Goal: Task Accomplishment & Management: Manage account settings

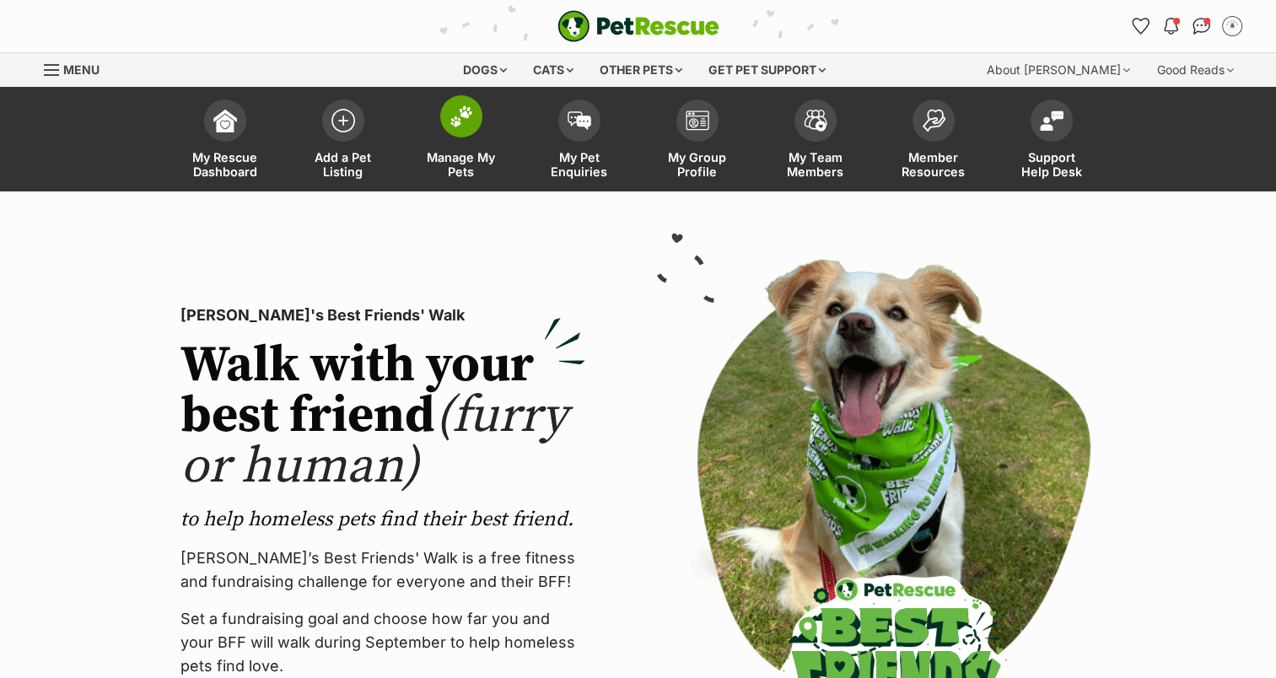
click at [464, 115] on img at bounding box center [462, 116] width 24 height 22
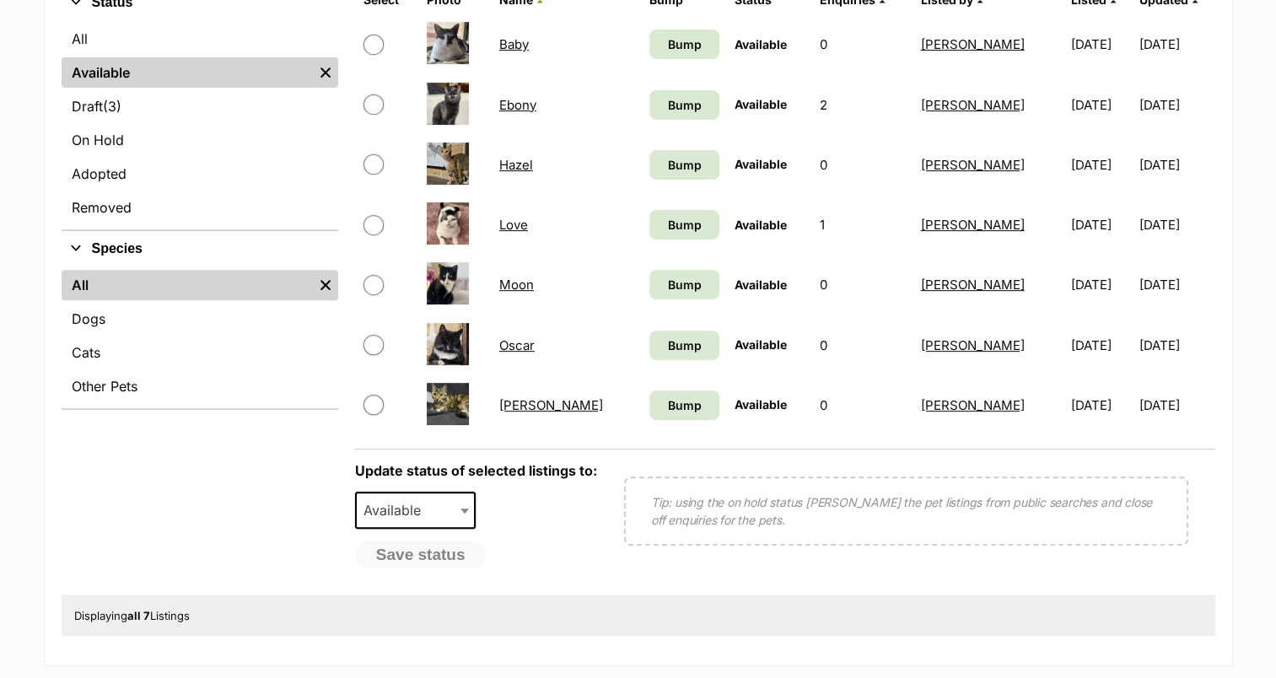
scroll to position [584, 0]
click at [520, 280] on link "Moon" at bounding box center [516, 284] width 35 height 16
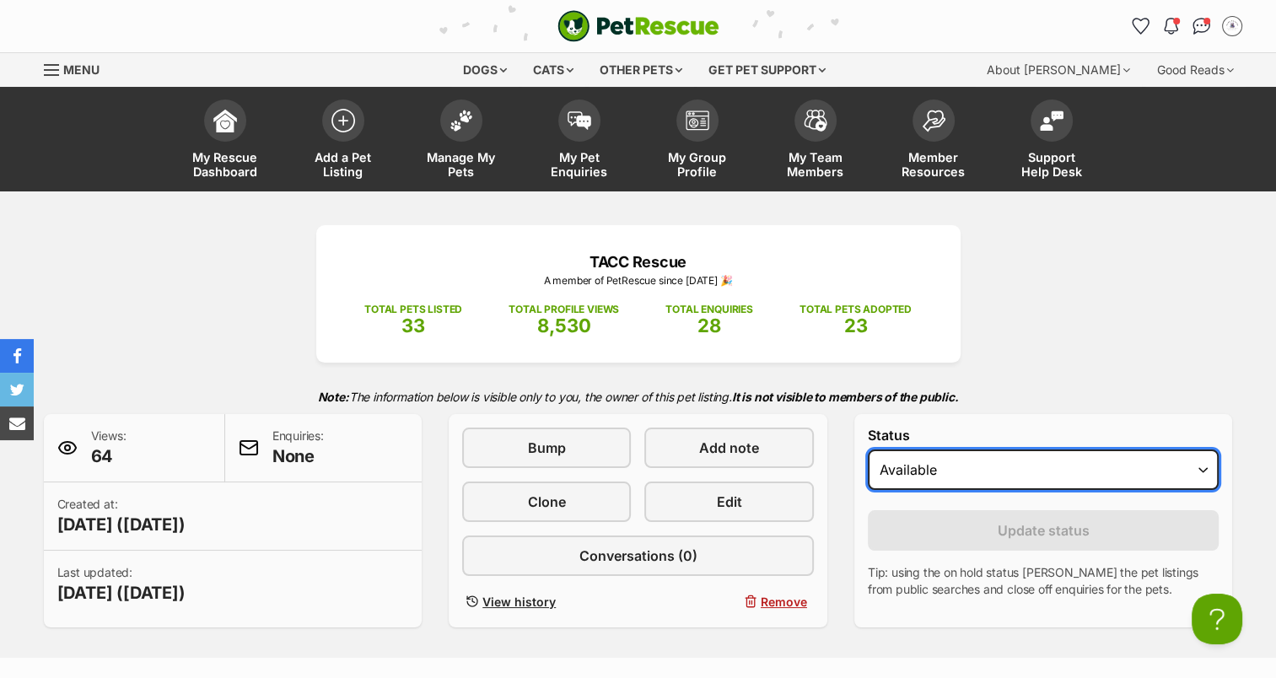
click at [1021, 483] on select "Draft Available On hold Adopted" at bounding box center [1044, 470] width 352 height 40
select select "rehomed"
click at [868, 450] on select "Draft Available On hold Adopted" at bounding box center [1044, 470] width 352 height 40
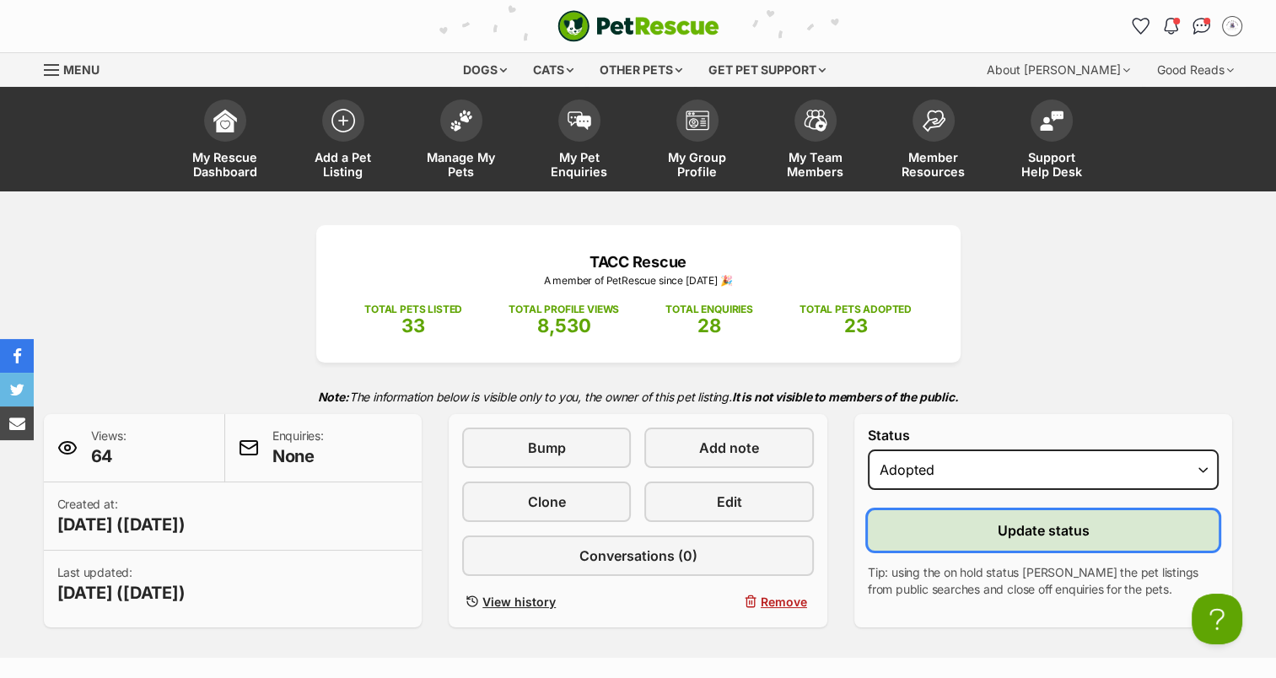
click at [1025, 520] on span "Update status" at bounding box center [1044, 530] width 92 height 20
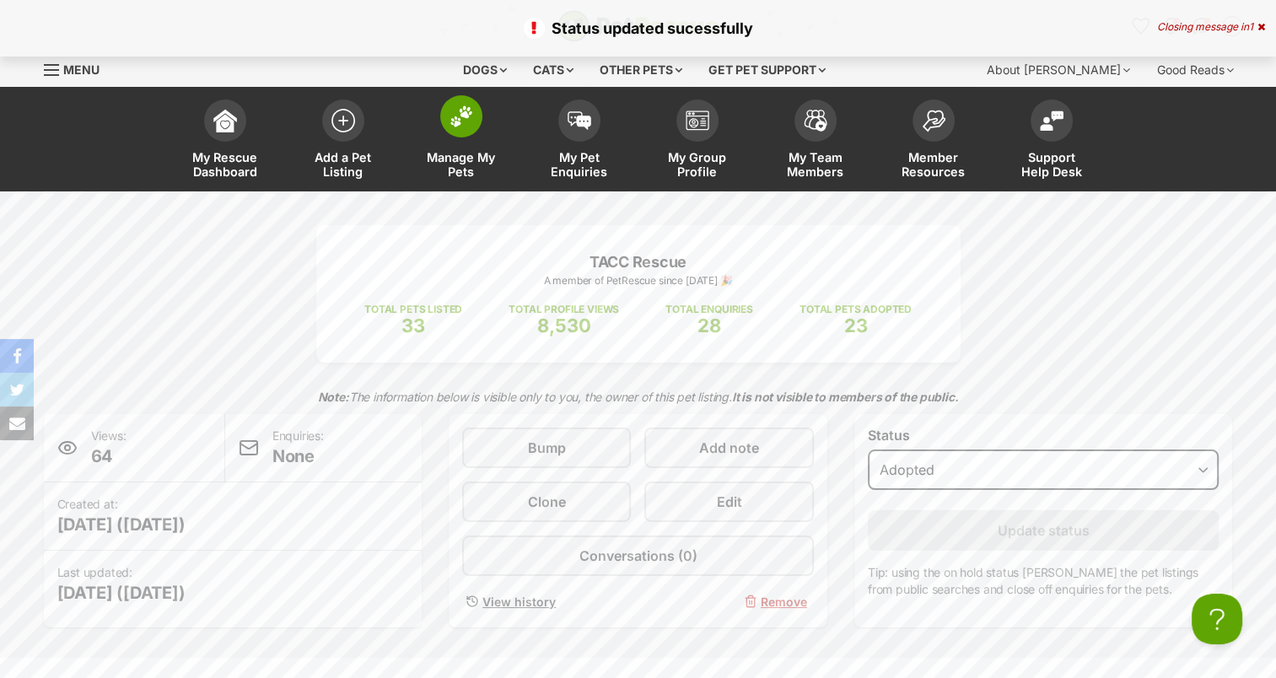
click at [478, 148] on link "Manage My Pets" at bounding box center [461, 141] width 118 height 100
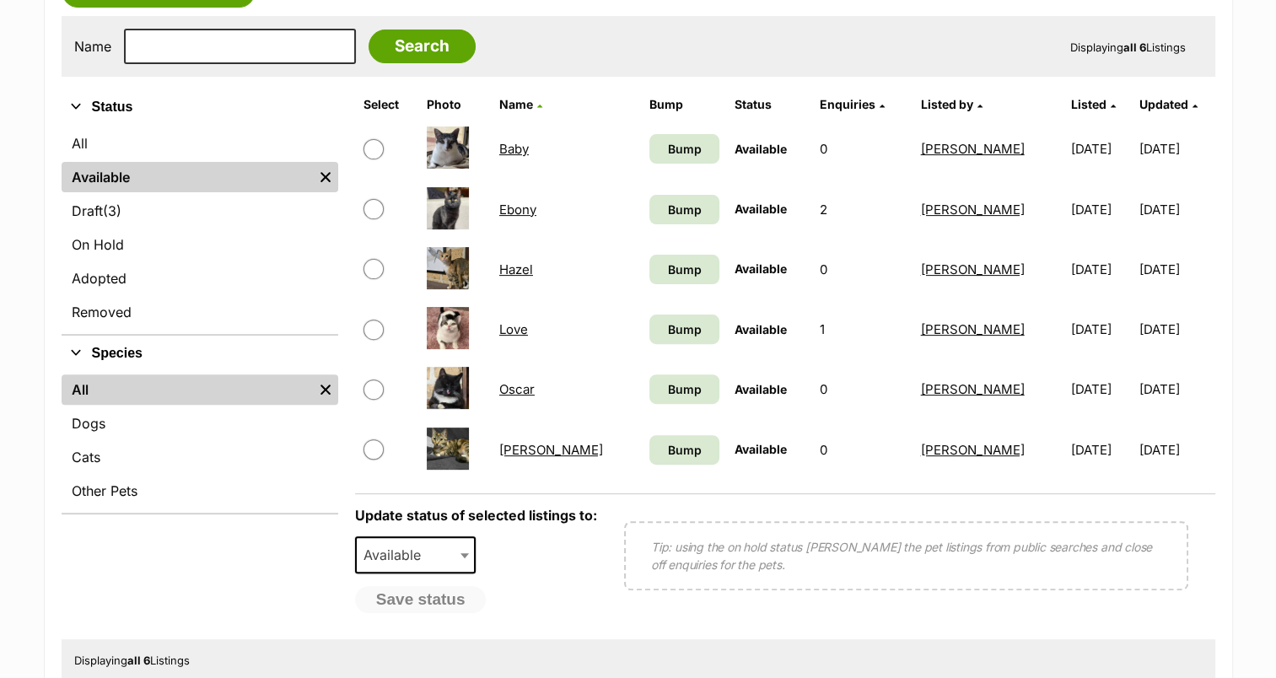
scroll to position [481, 0]
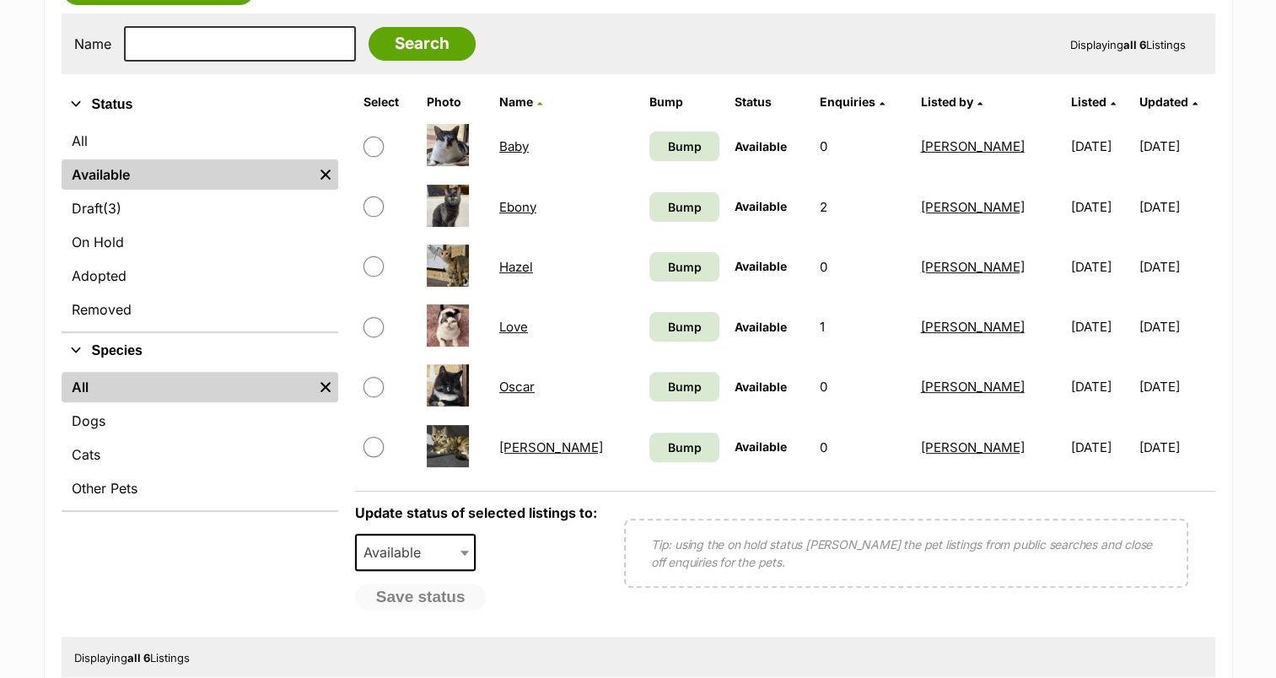
click at [526, 382] on link "Oscar" at bounding box center [516, 387] width 35 height 16
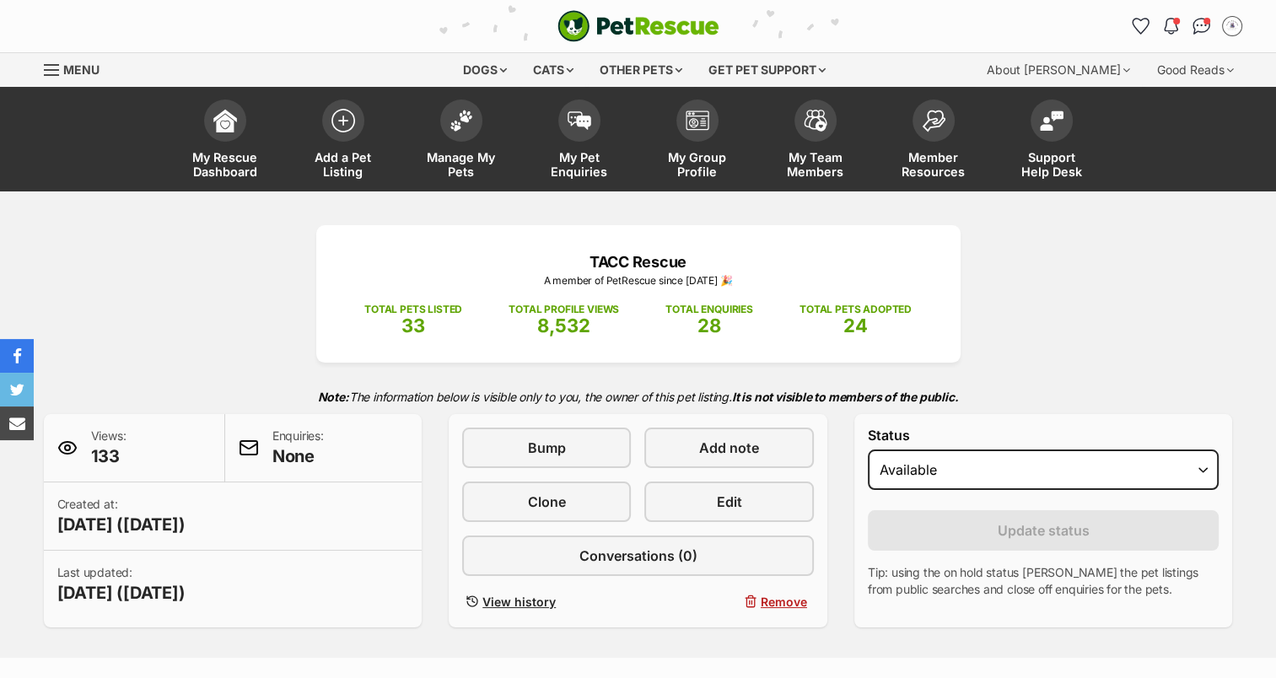
select select "rehomed"
click at [868, 450] on select "Draft Available On hold Adopted" at bounding box center [1044, 470] width 352 height 40
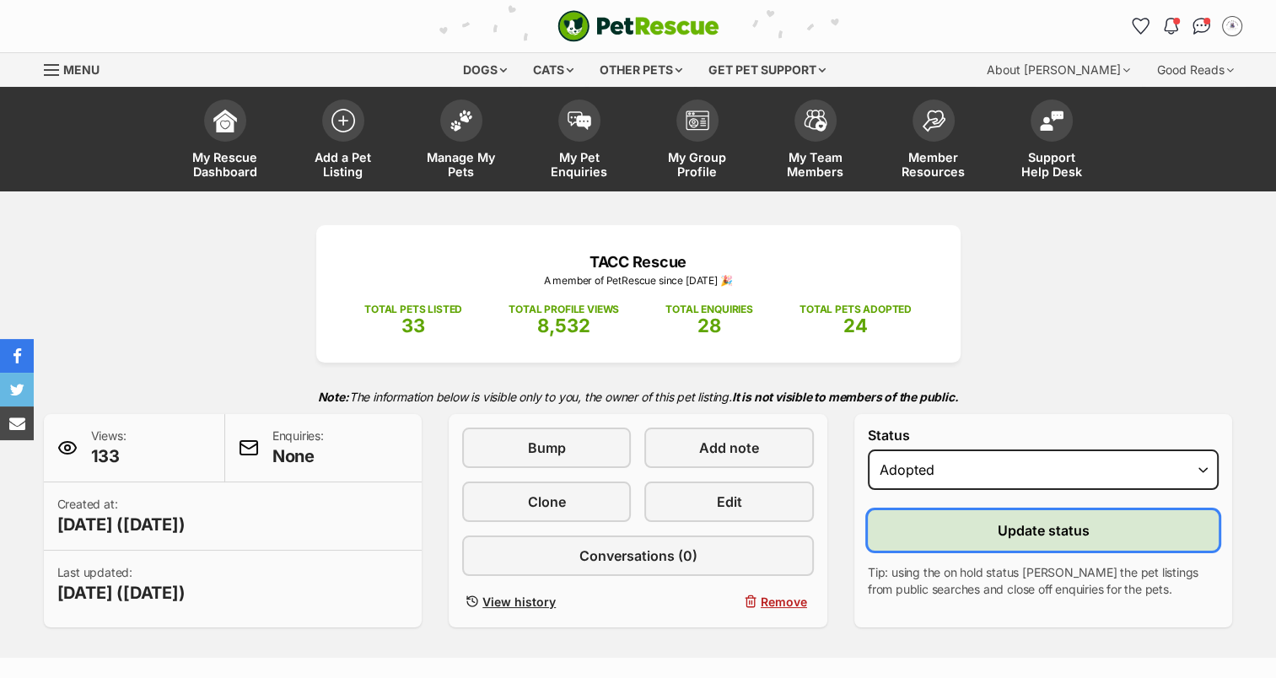
click at [989, 523] on button "Update status" at bounding box center [1044, 530] width 352 height 40
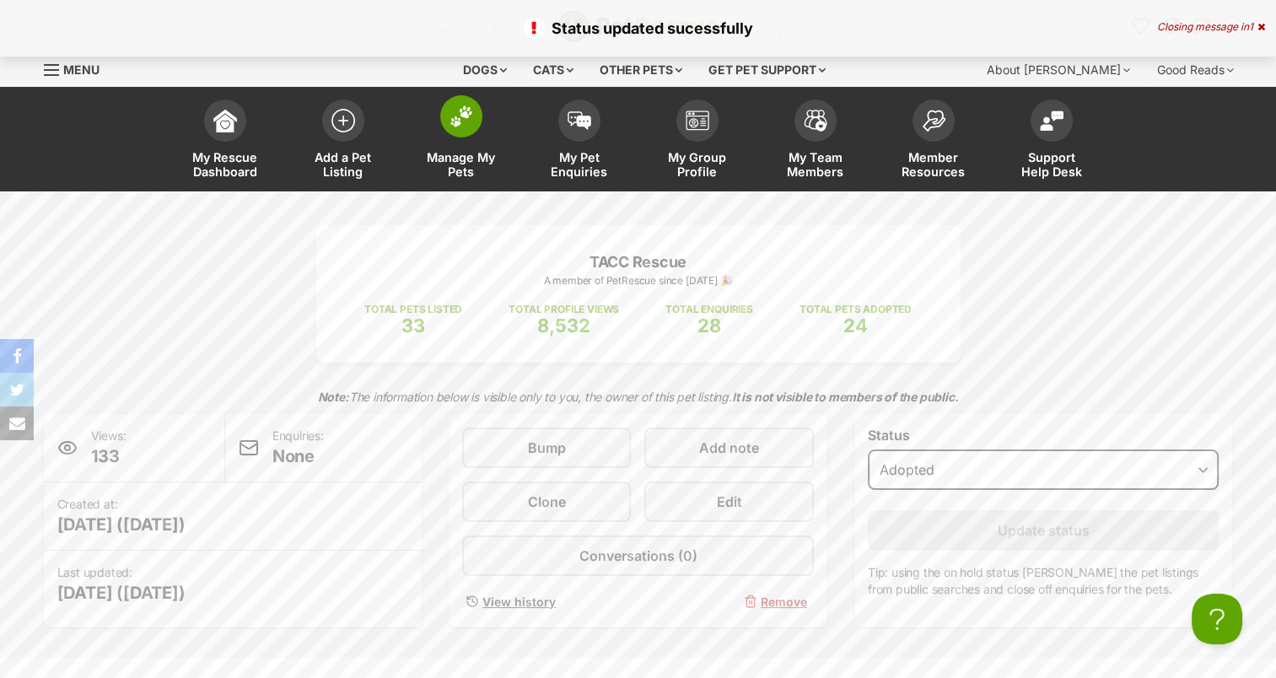
click at [450, 122] on img at bounding box center [462, 116] width 24 height 22
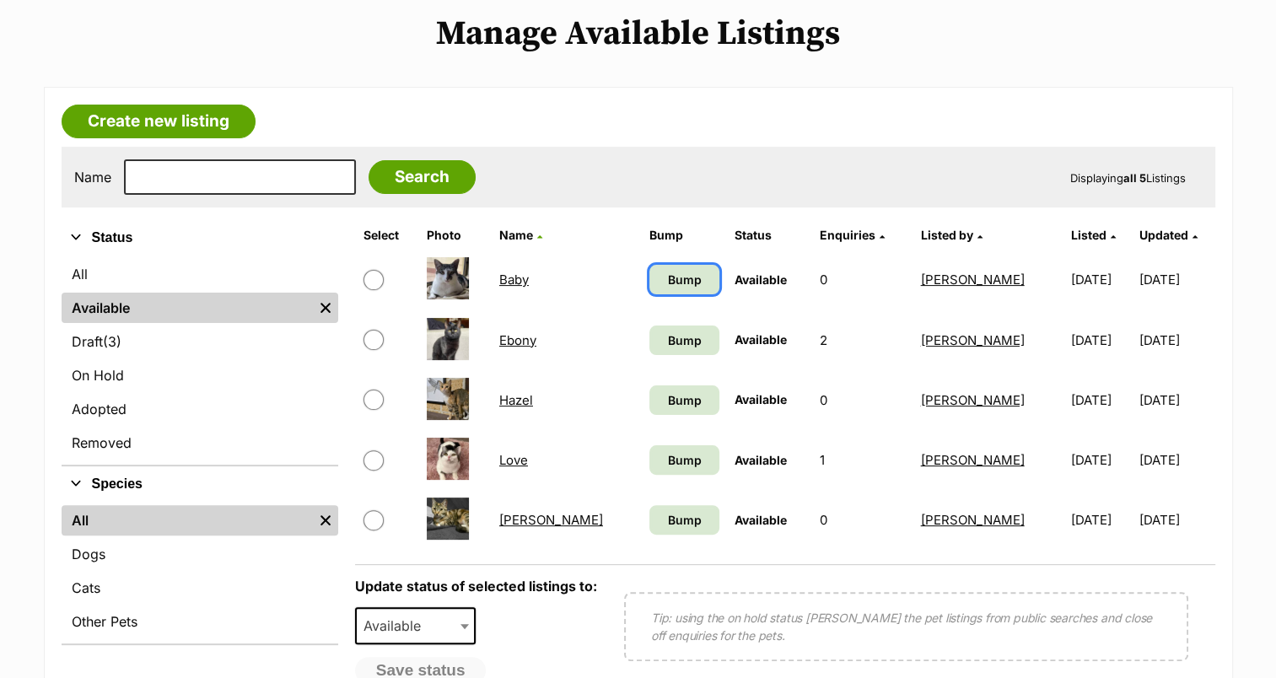
click at [667, 283] on span "Bump" at bounding box center [684, 280] width 34 height 18
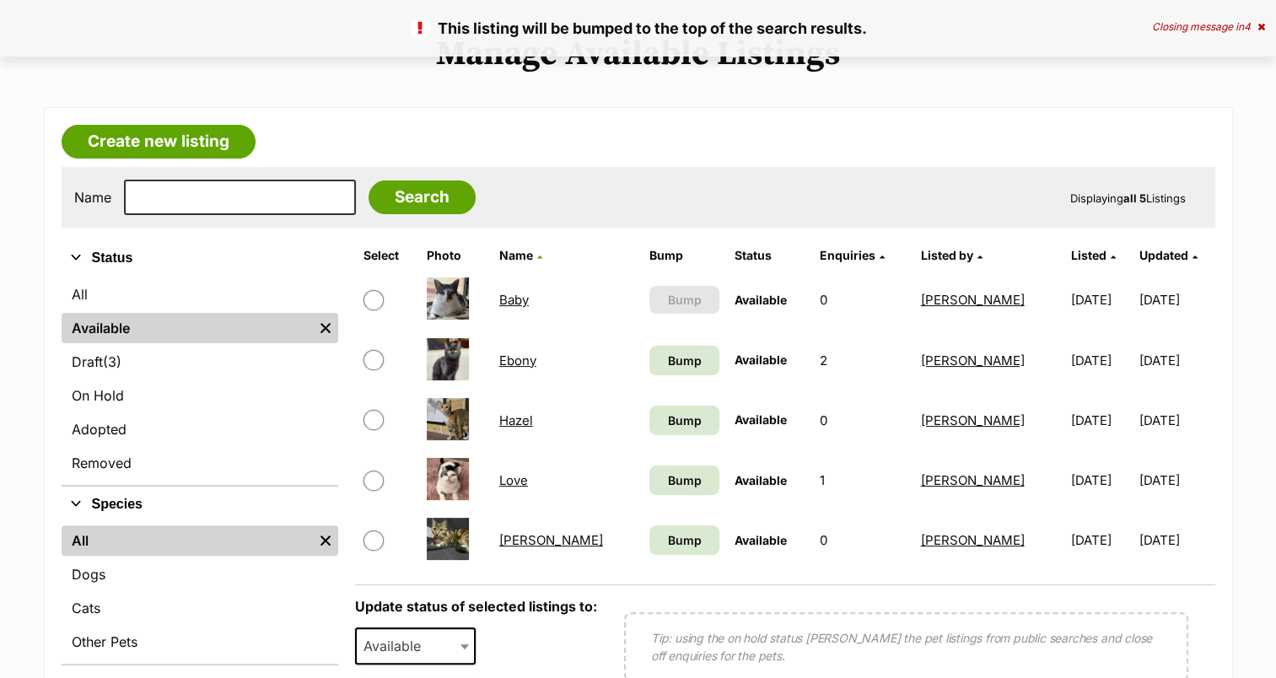
scroll to position [334, 0]
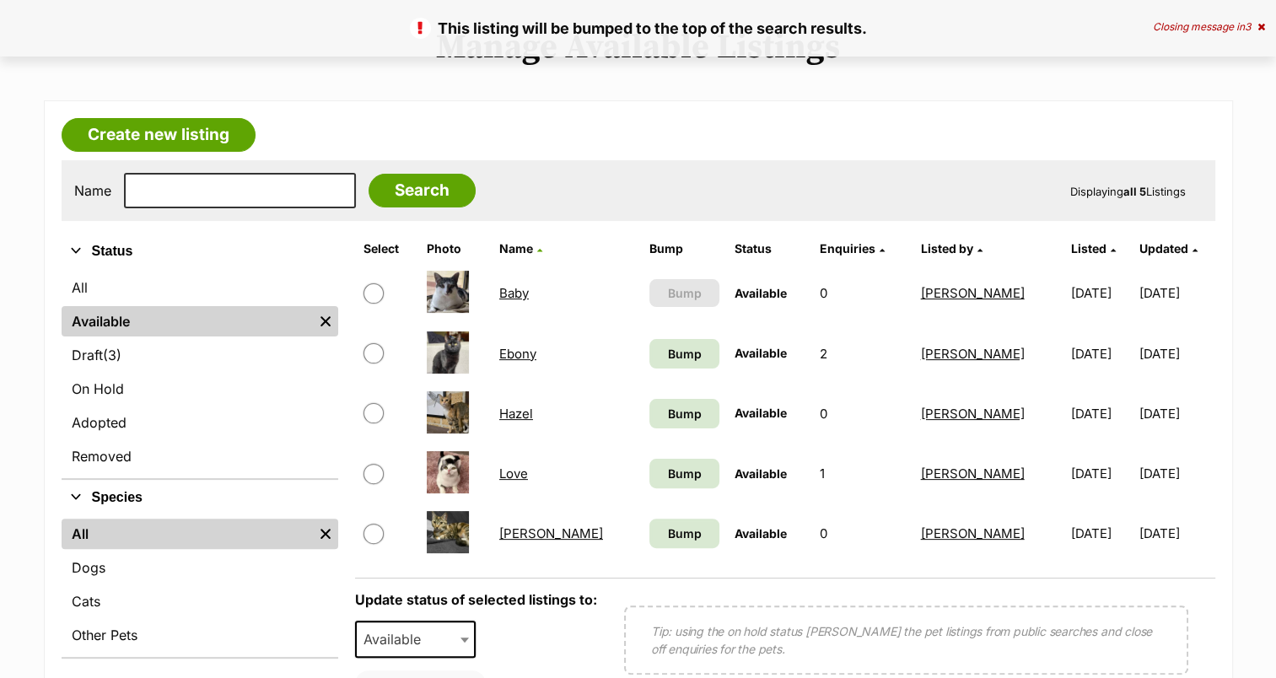
click at [643, 395] on td "Bump" at bounding box center [685, 414] width 84 height 58
click at [667, 418] on span "Bump" at bounding box center [684, 414] width 34 height 18
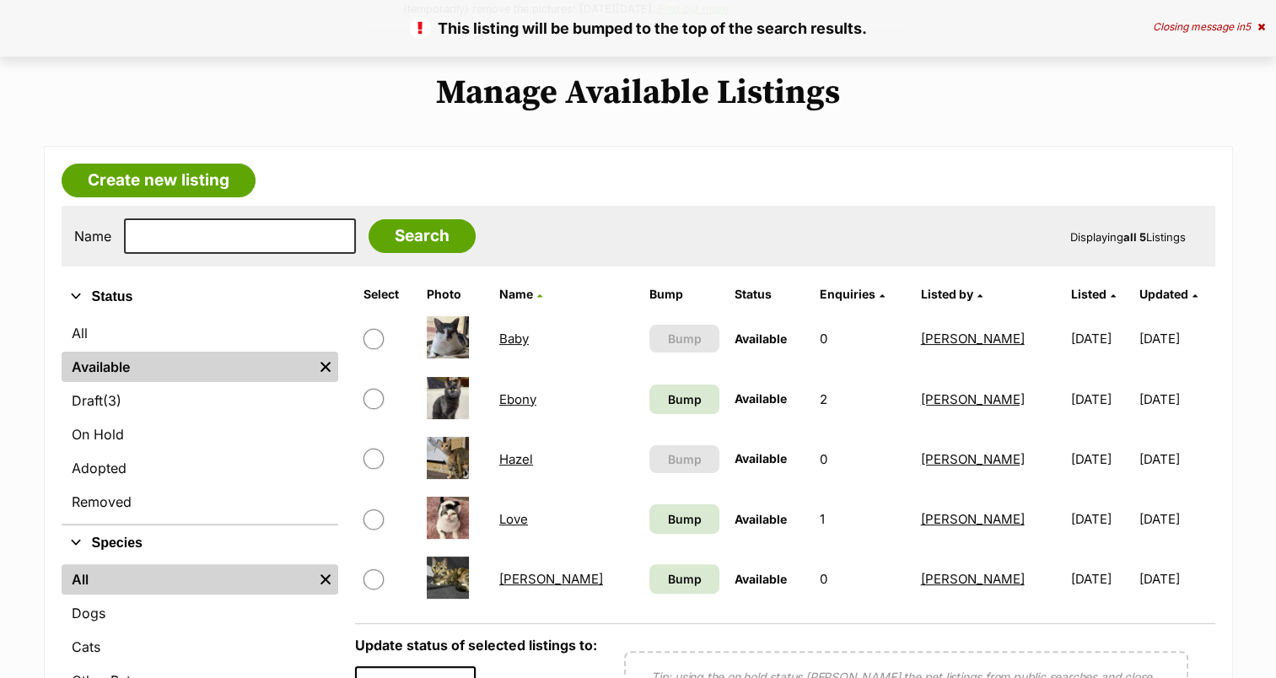
scroll to position [312, 0]
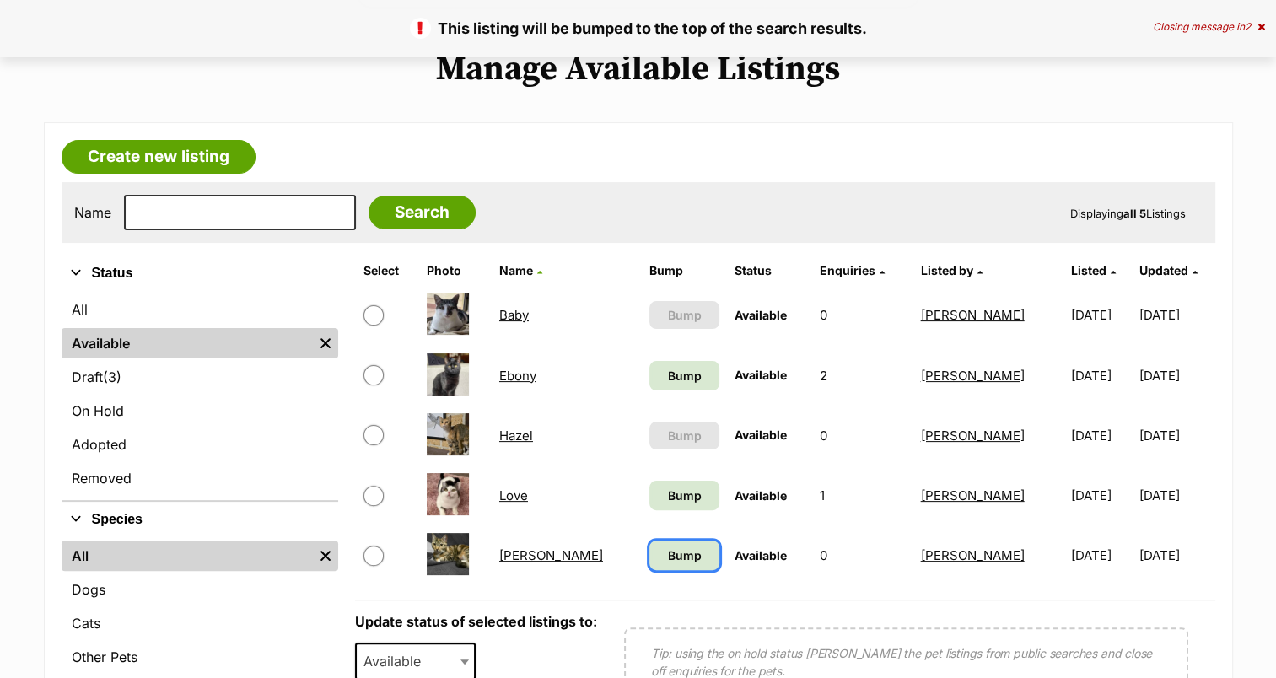
click at [650, 557] on link "Bump" at bounding box center [685, 556] width 70 height 30
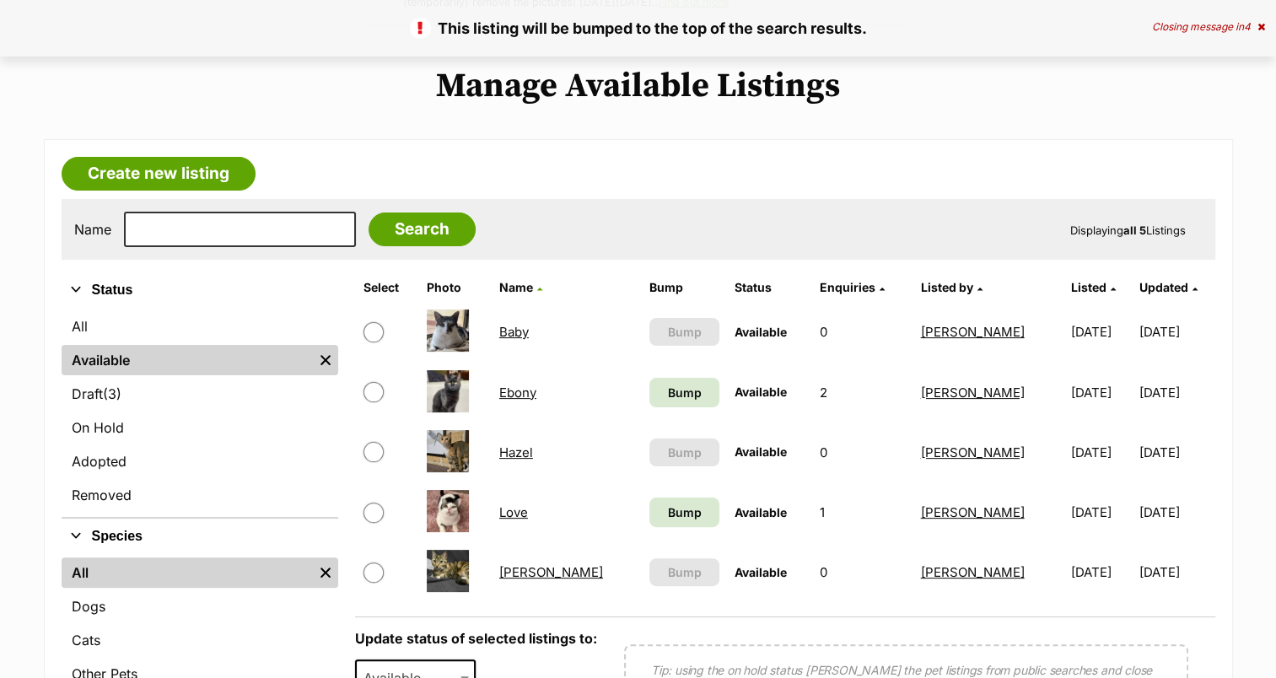
scroll to position [310, 0]
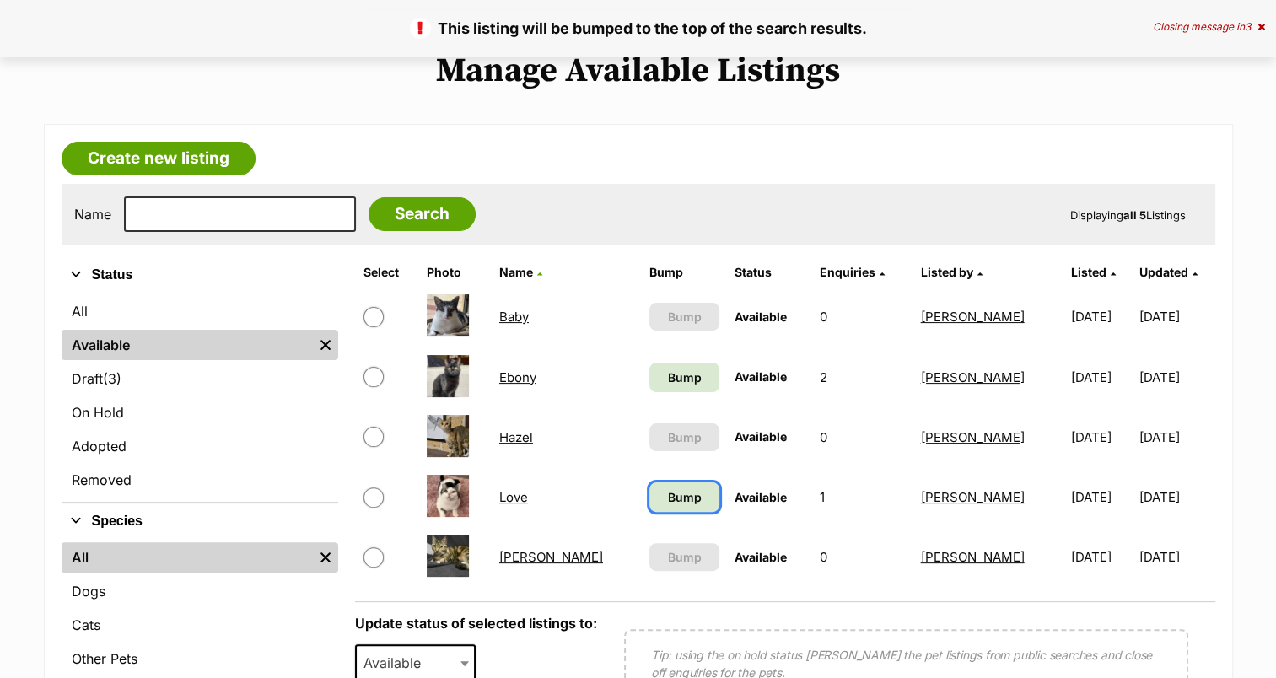
click at [667, 498] on span "Bump" at bounding box center [684, 497] width 34 height 18
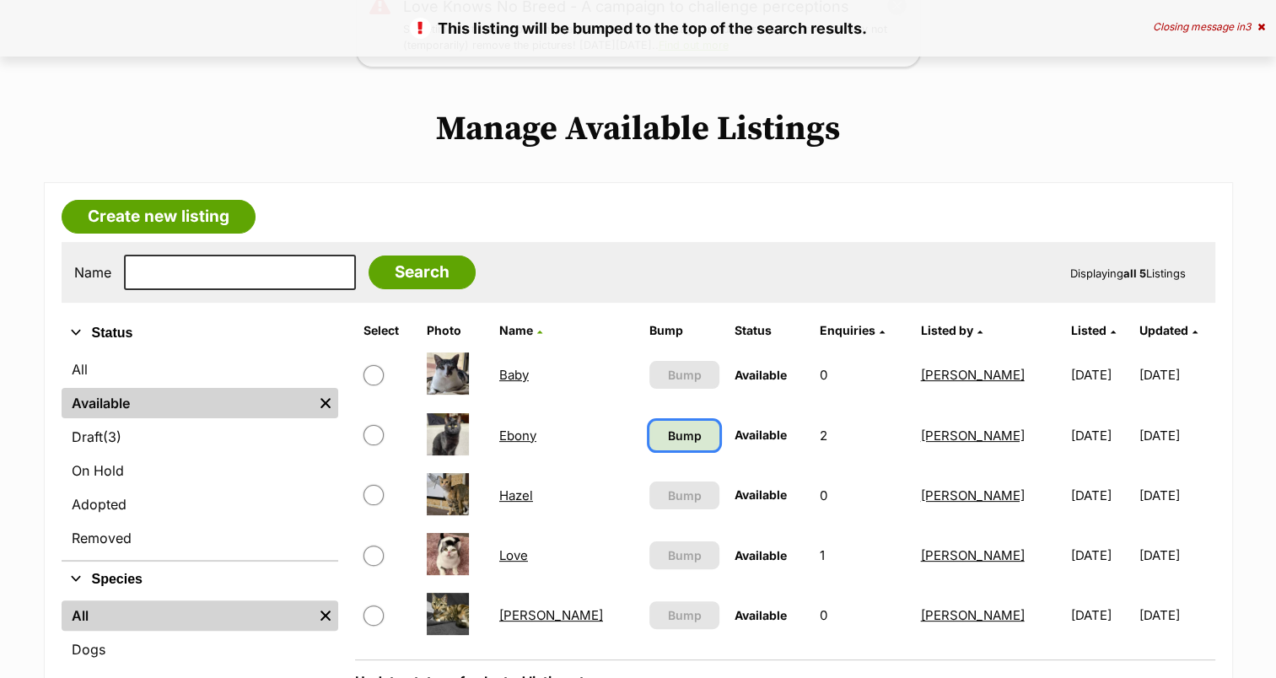
click at [667, 435] on span "Bump" at bounding box center [684, 436] width 34 height 18
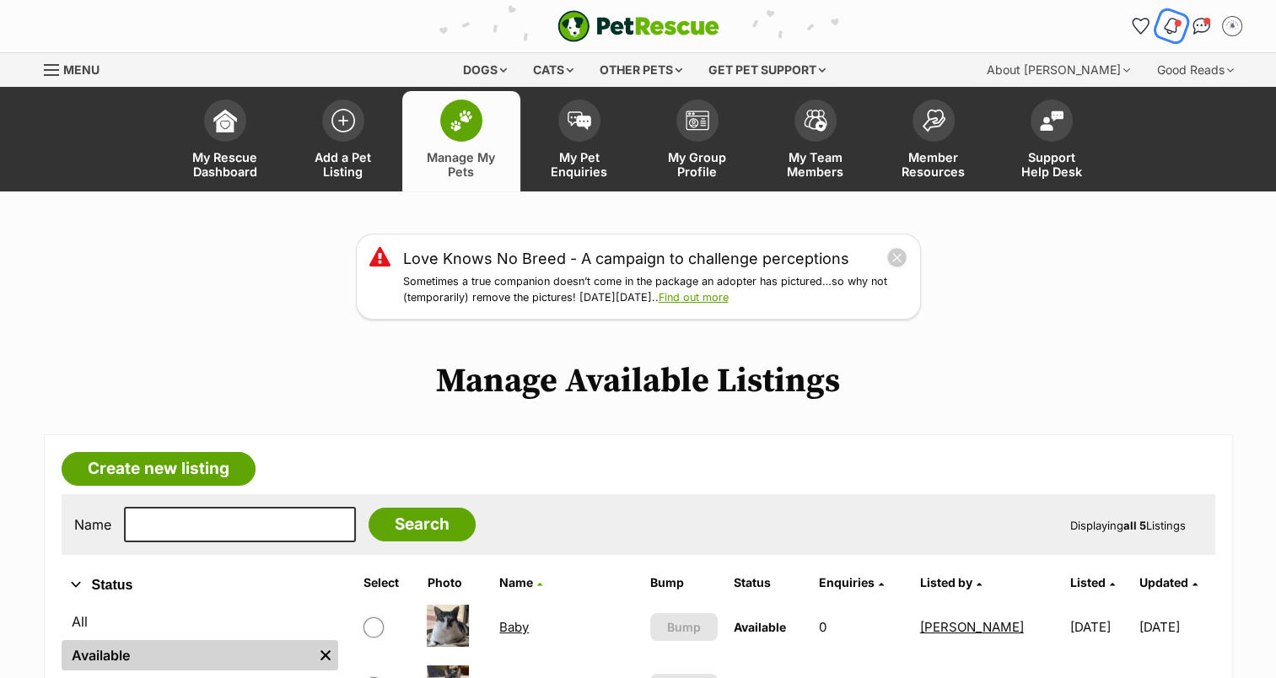
click at [1171, 34] on img "Notifications" at bounding box center [1171, 26] width 19 height 20
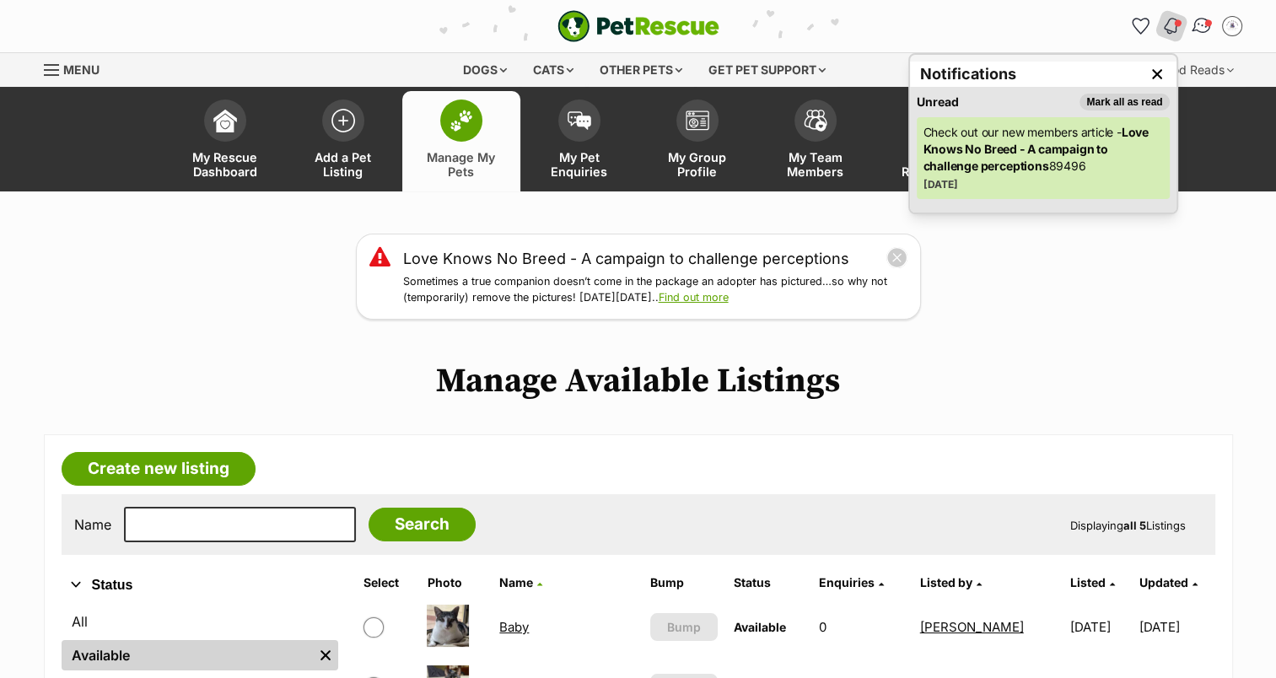
click at [1201, 26] on img "Conversations" at bounding box center [1201, 26] width 23 height 22
